Goal: Check status

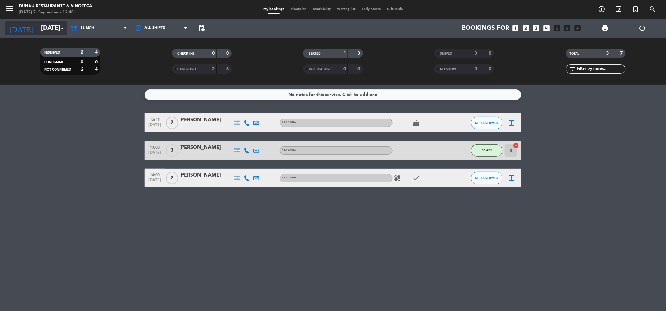
click at [38, 29] on input "[DATE]" at bounding box center [78, 28] width 80 height 13
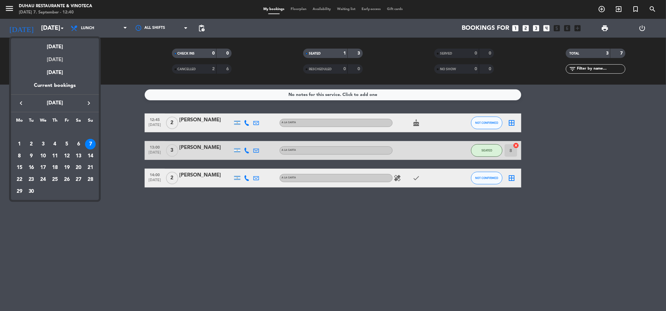
click at [57, 56] on div "[DATE]" at bounding box center [55, 57] width 88 height 13
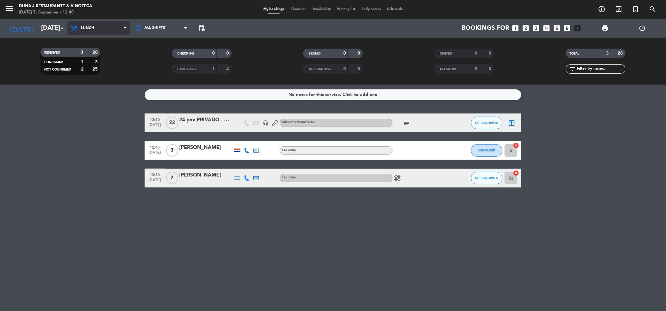
click at [99, 31] on span "Lunch" at bounding box center [98, 28] width 63 height 14
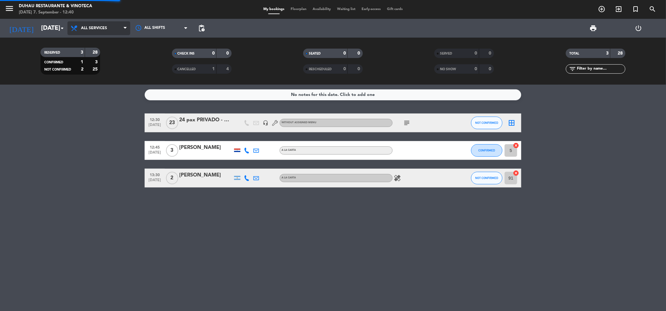
click at [99, 40] on div "menu Duhau Restaurante & Vinoteca [DATE] 7. September - 12:40 My bookings Floor…" at bounding box center [333, 42] width 666 height 85
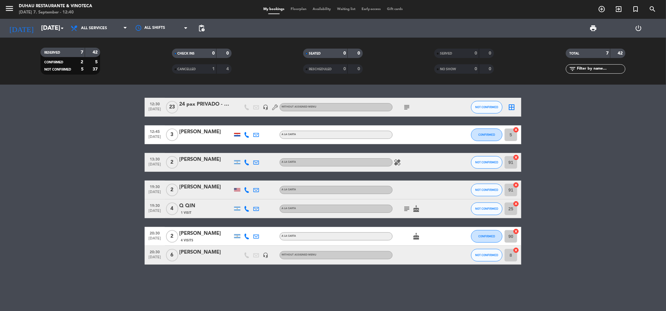
click at [407, 108] on icon "subject" at bounding box center [407, 108] width 8 height 8
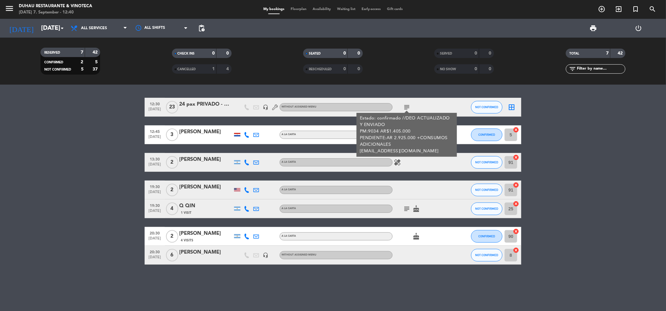
click at [94, 143] on bookings-row "12:30 [DATE] 24 pax PRIVADO - UBS headset_mic Without assigned menu subject Est…" at bounding box center [333, 181] width 666 height 167
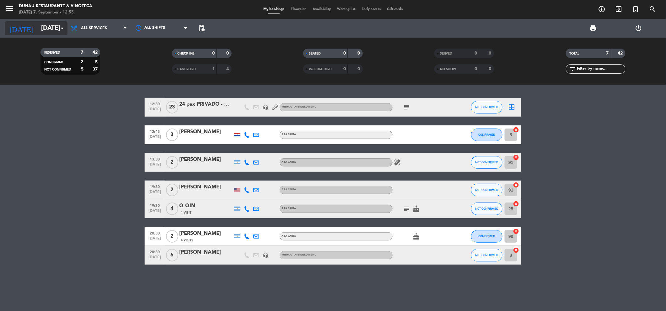
click at [48, 29] on input "[DATE]" at bounding box center [78, 28] width 80 height 13
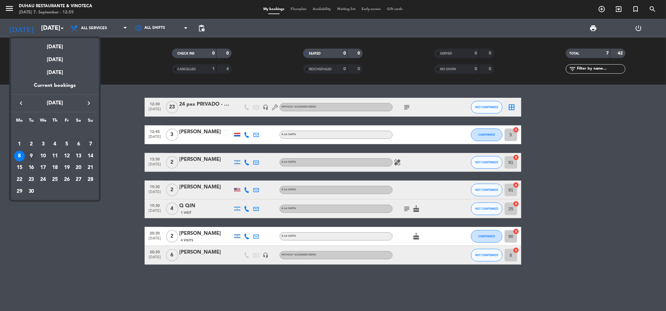
click at [31, 154] on div "9" at bounding box center [31, 156] width 11 height 11
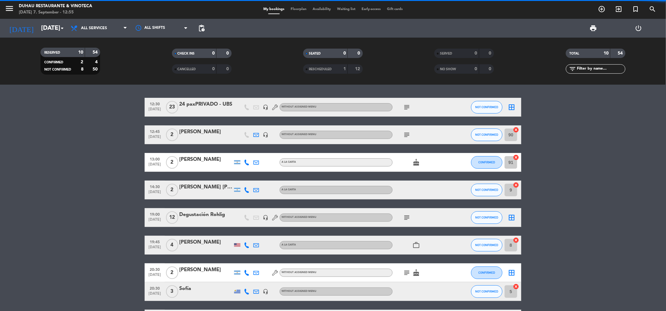
click at [63, 166] on bookings-row "12:30 [DATE] 24 paxPRIVADO - UBS headset_mic Without assigned menu subject NOT …" at bounding box center [333, 227] width 666 height 259
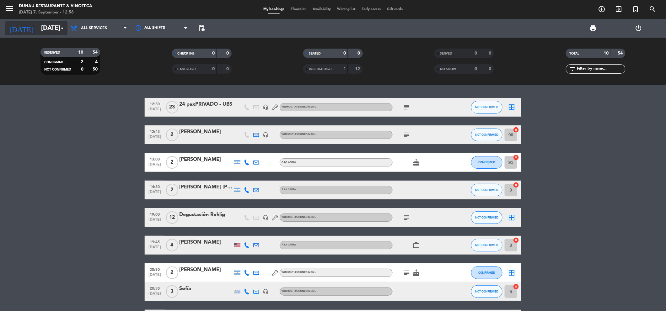
click at [38, 27] on input "[DATE]" at bounding box center [78, 28] width 80 height 13
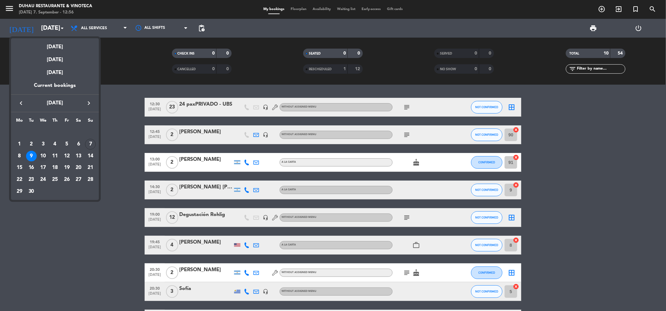
click at [40, 156] on div "10" at bounding box center [43, 156] width 11 height 11
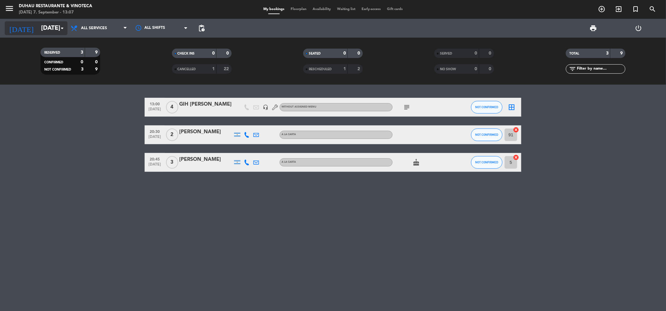
click at [47, 28] on input "[DATE]" at bounding box center [78, 28] width 80 height 13
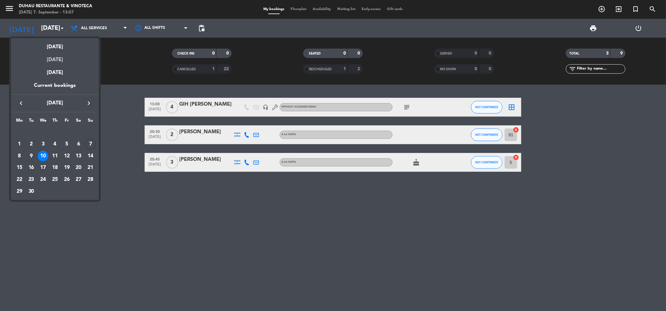
click at [55, 55] on div "[DATE]" at bounding box center [55, 57] width 88 height 13
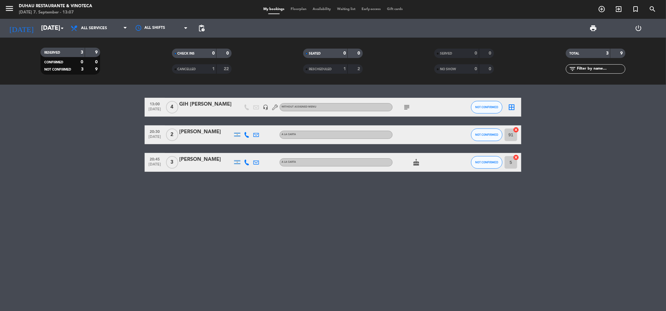
type input "[DATE]"
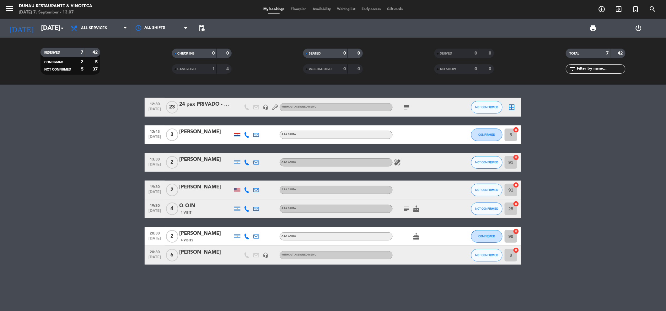
click at [89, 126] on bookings-row "12:30 [DATE] 24 pax PRIVADO - UBS headset_mic Without assigned menu subject NOT…" at bounding box center [333, 181] width 666 height 167
click at [411, 205] on span "cake" at bounding box center [415, 209] width 9 height 8
click at [409, 210] on icon "subject" at bounding box center [407, 209] width 8 height 8
click at [44, 196] on bookings-row "12:30 [DATE] 24 pax PRIVADO - UBS headset_mic Without assigned menu subject NOT…" at bounding box center [333, 181] width 666 height 167
